Goal: Information Seeking & Learning: Learn about a topic

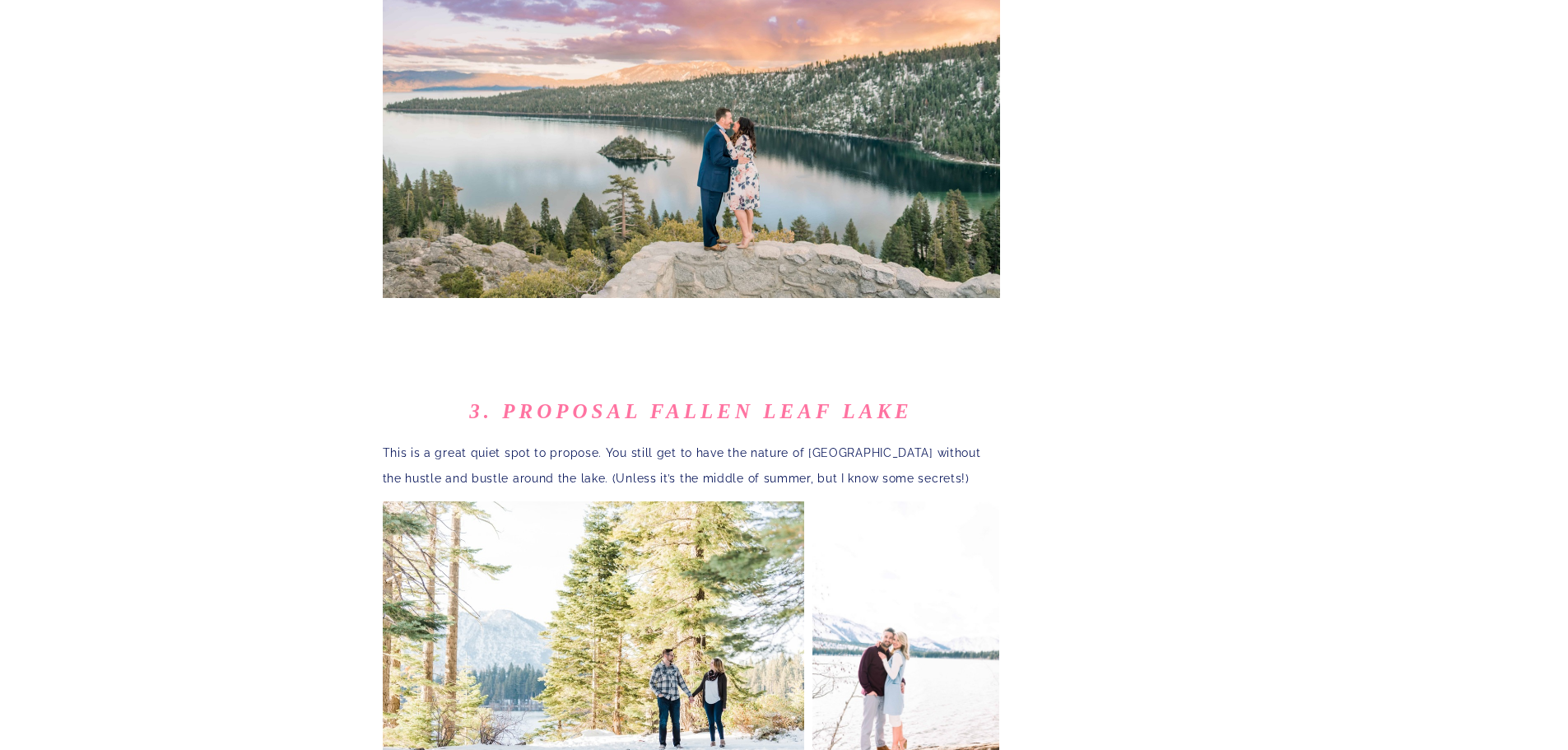
scroll to position [1975, 0]
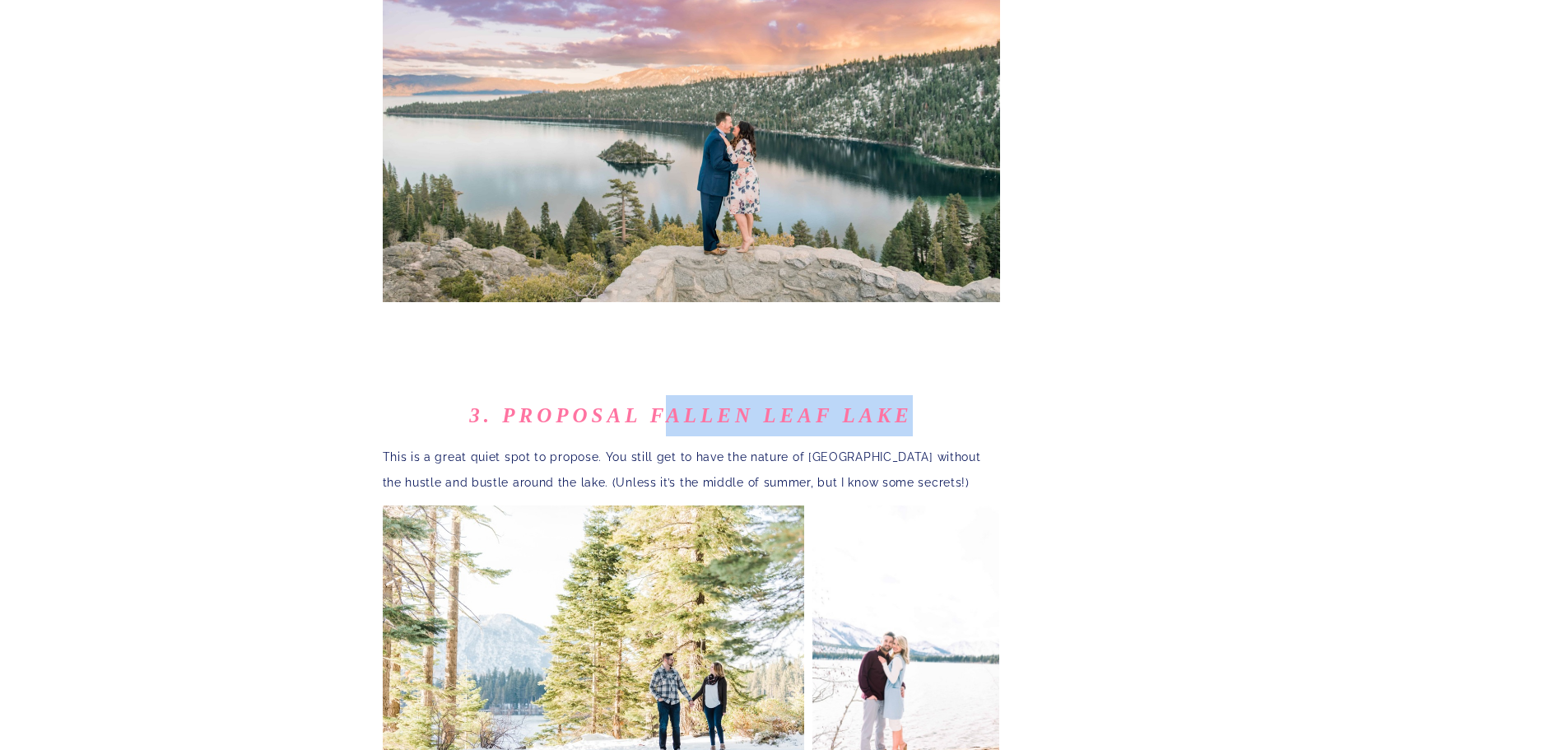
drag, startPoint x: 911, startPoint y: 345, endPoint x: 653, endPoint y: 356, distance: 258.2
click at [653, 404] on b "3. Proposal Fallen Leaf Lake" at bounding box center [690, 415] width 442 height 22
drag, startPoint x: 636, startPoint y: 349, endPoint x: 673, endPoint y: 345, distance: 37.2
click at [673, 404] on b "3. Proposal Fallen Leaf Lake" at bounding box center [690, 415] width 442 height 22
click at [674, 404] on b "3. Proposal Fallen Leaf Lake" at bounding box center [690, 415] width 442 height 22
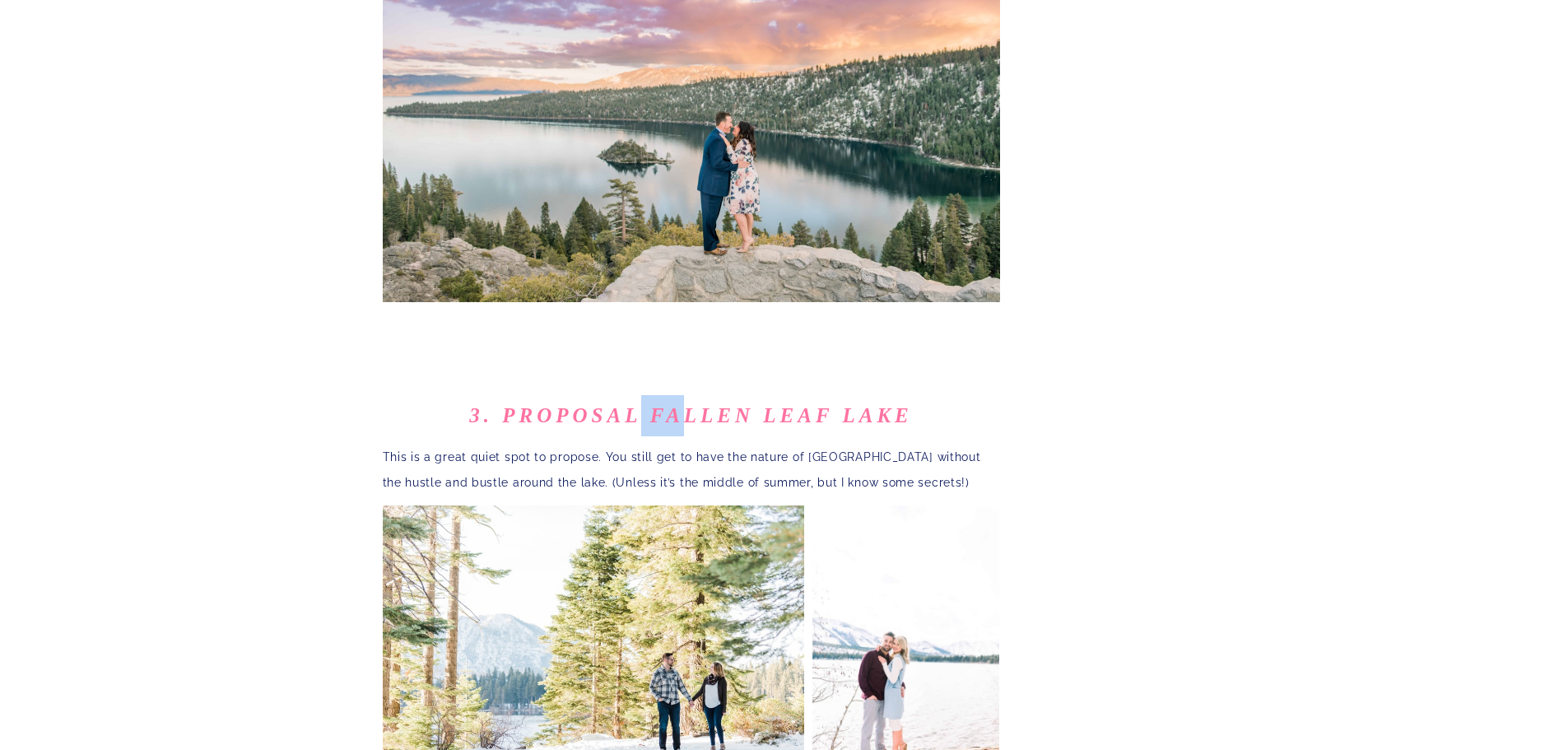
click at [666, 404] on b "3. Proposal Fallen Leaf Lake" at bounding box center [690, 415] width 442 height 22
drag, startPoint x: 646, startPoint y: 351, endPoint x: 910, endPoint y: 340, distance: 264.2
click at [910, 404] on b "3. Proposal Fallen Leaf Lake" at bounding box center [690, 415] width 442 height 22
copy b "Fallen Leaf Lake"
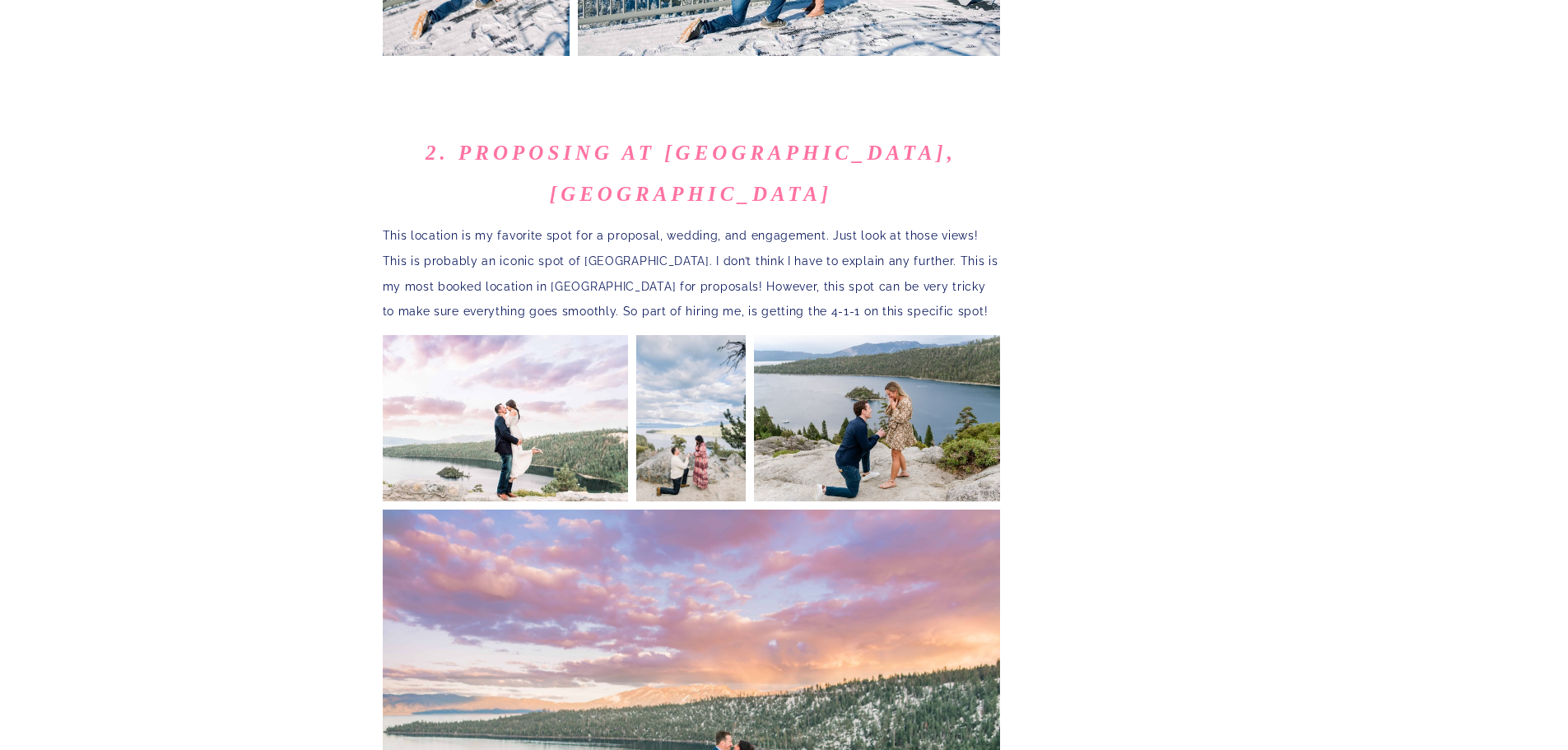
scroll to position [1235, 0]
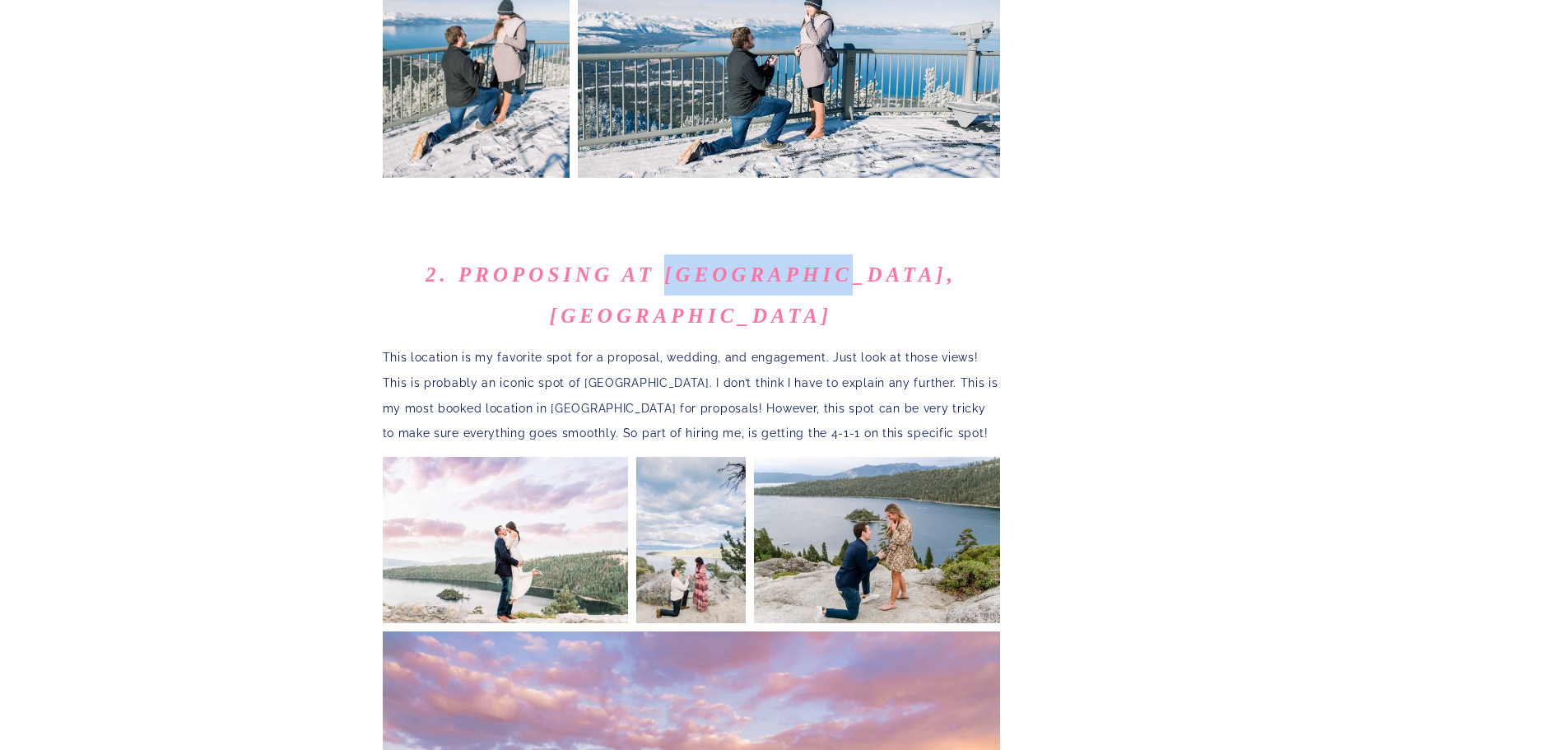
drag, startPoint x: 625, startPoint y: 255, endPoint x: 808, endPoint y: 247, distance: 183.2
click at [808, 263] on b "2. Proposing at [GEOGRAPHIC_DATA], [GEOGRAPHIC_DATA]" at bounding box center [690, 294] width 531 height 63
copy b "Emerald Bay"
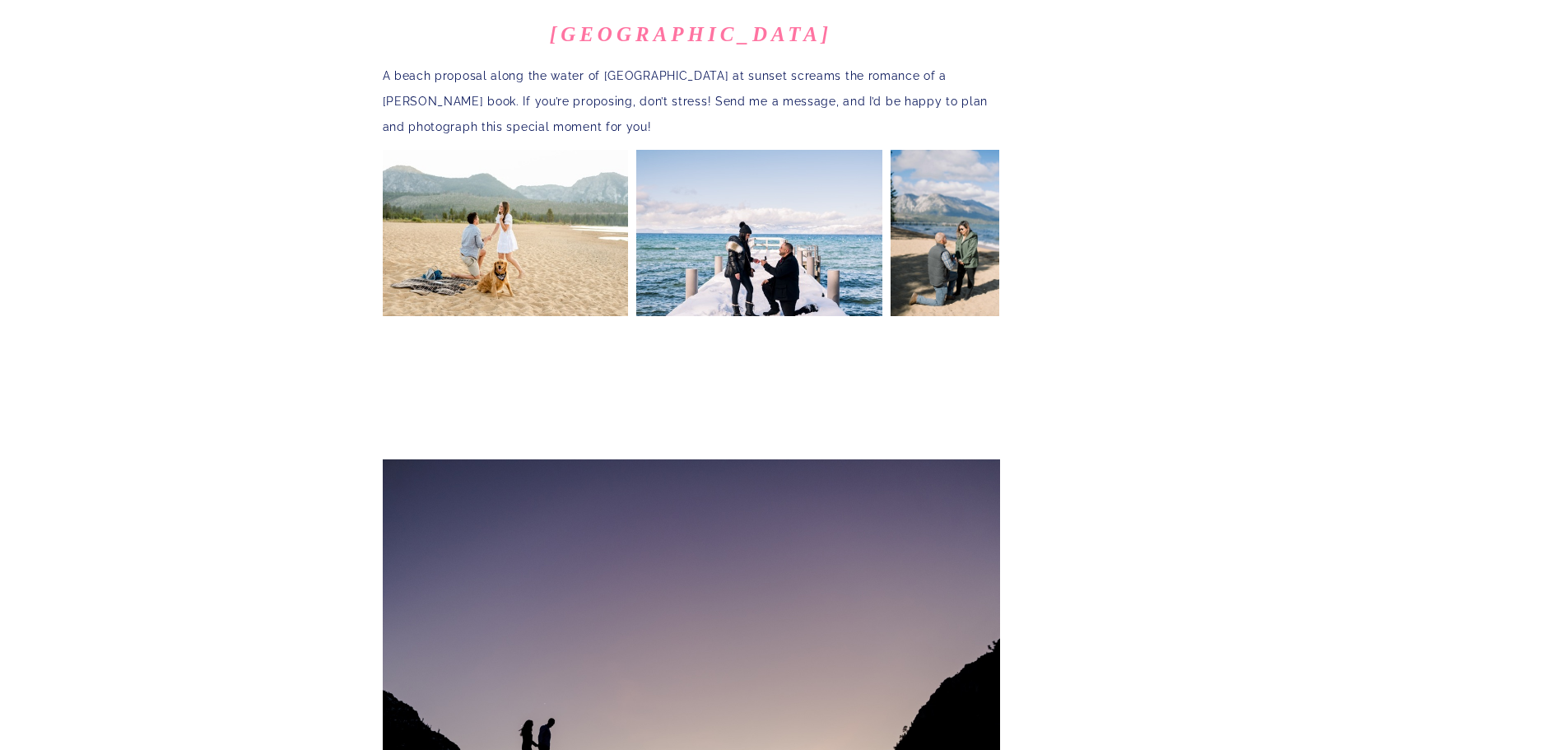
scroll to position [3621, 0]
